Goal: Task Accomplishment & Management: Use online tool/utility

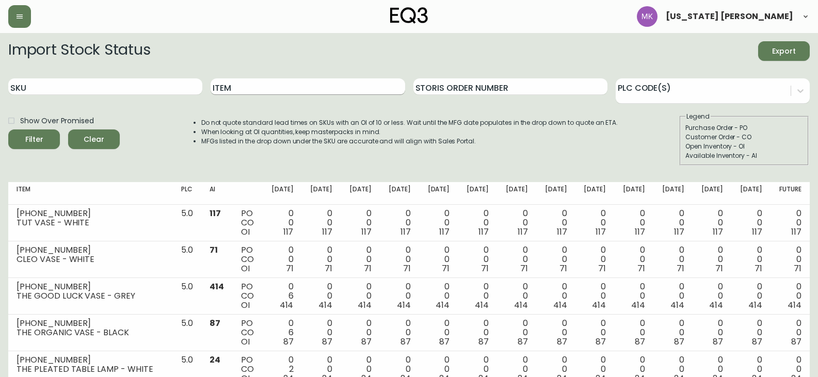
click at [222, 83] on input "Item" at bounding box center [308, 86] width 194 height 17
click at [8, 130] on button "Filter" at bounding box center [34, 140] width 52 height 20
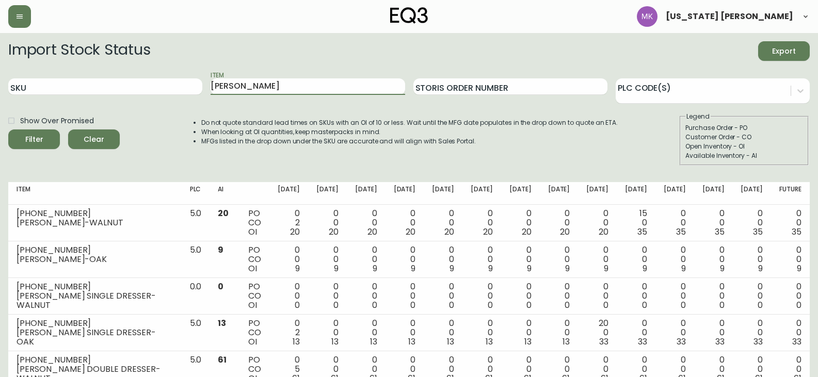
type input "[PERSON_NAME]"
click at [8, 130] on button "Filter" at bounding box center [34, 140] width 52 height 20
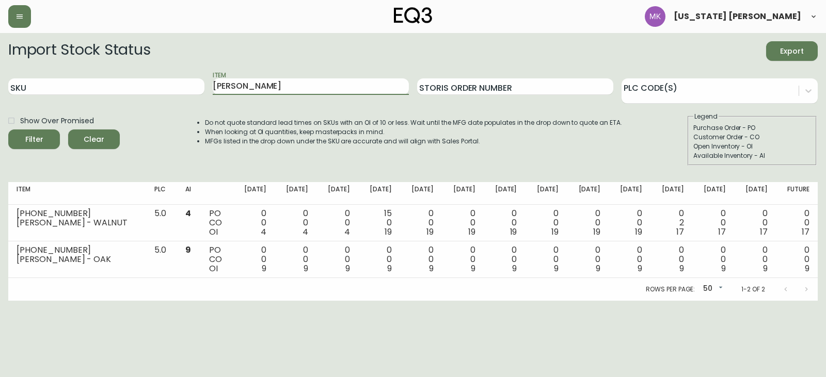
click at [237, 301] on html "[US_STATE] [PERSON_NAME] Import Stock Status Export SKU Item [PERSON_NAME] Stor…" at bounding box center [413, 150] width 826 height 301
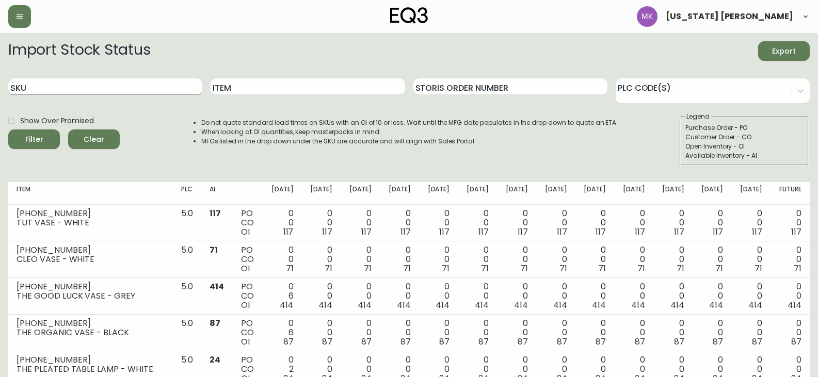
click at [96, 87] on input "SKU" at bounding box center [105, 86] width 194 height 17
paste input "3190-266-01"
click at [8, 130] on button "Filter" at bounding box center [34, 140] width 52 height 20
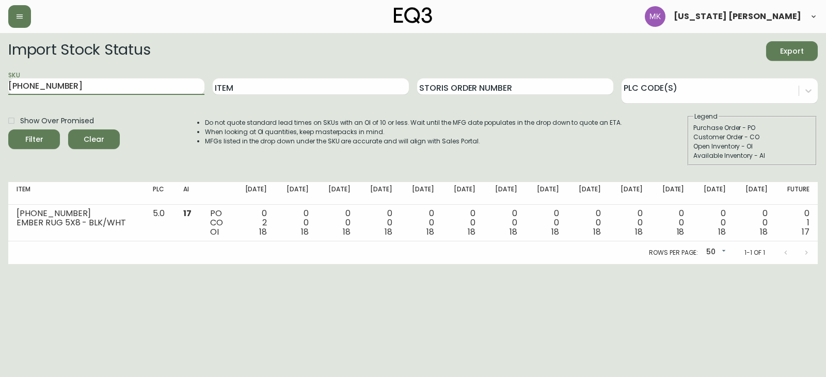
drag, startPoint x: 103, startPoint y: 86, endPoint x: -247, endPoint y: 66, distance: 350.1
click at [0, 66] on html "Montana Kehler Import Stock Status Export SKU 3190-266-01 Item Storis Order Num…" at bounding box center [413, 132] width 826 height 264
paste input "80-247-1-A"
click at [8, 130] on button "Filter" at bounding box center [34, 140] width 52 height 20
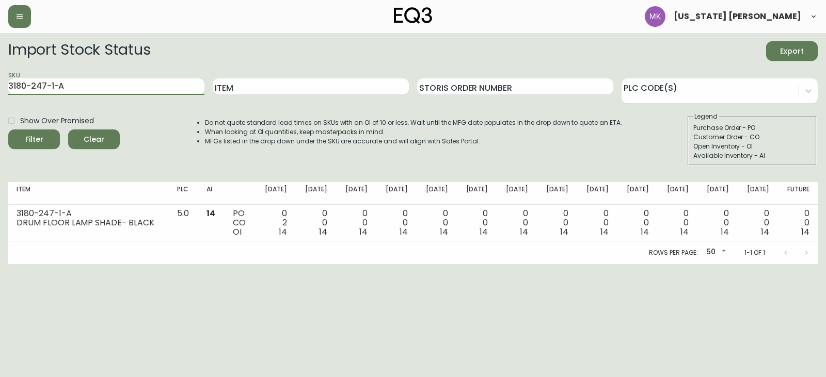
drag, startPoint x: 62, startPoint y: 89, endPoint x: -244, endPoint y: 81, distance: 306.7
click at [0, 81] on html "Montana Kehler Import Stock Status Export SKU 3180-247-1-A Item Storis Order Nu…" at bounding box center [413, 132] width 826 height 264
paste input "B"
type input "3180-247-1-B"
click at [8, 130] on button "Filter" at bounding box center [34, 140] width 52 height 20
